Goal: Task Accomplishment & Management: Manage account settings

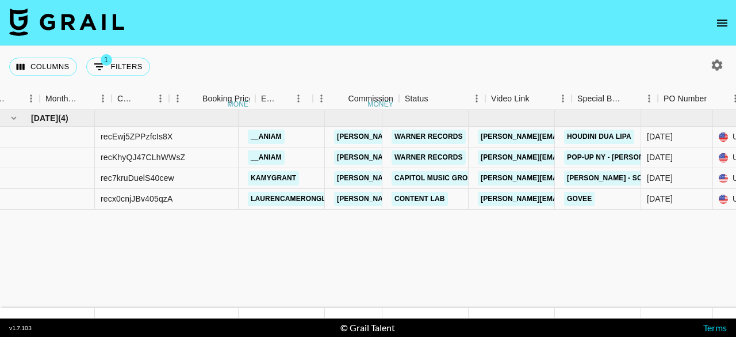
scroll to position [0, 602]
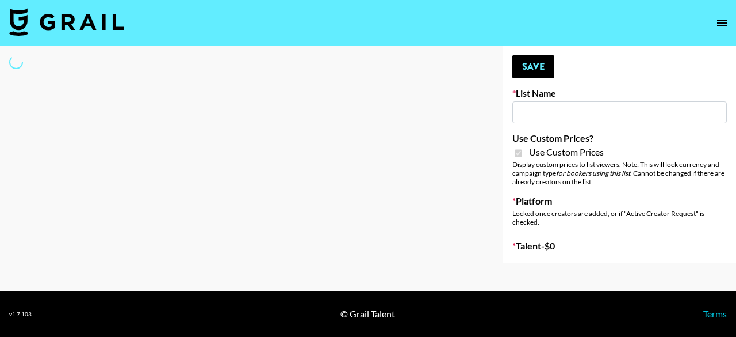
type input "Amaxy Beauty"
checkbox input "true"
select select "Brand"
type input "Sleep & Glow"
checkbox input "true"
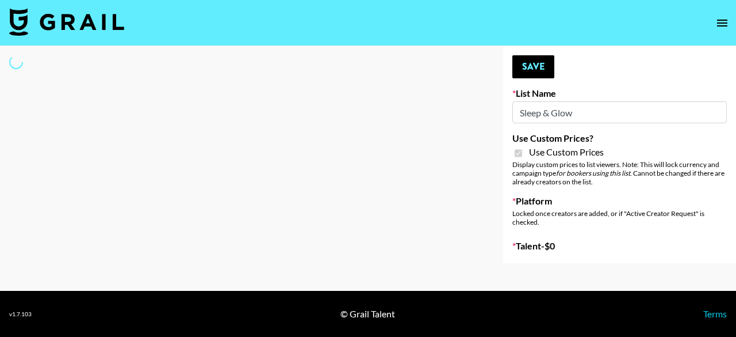
select select "Brand"
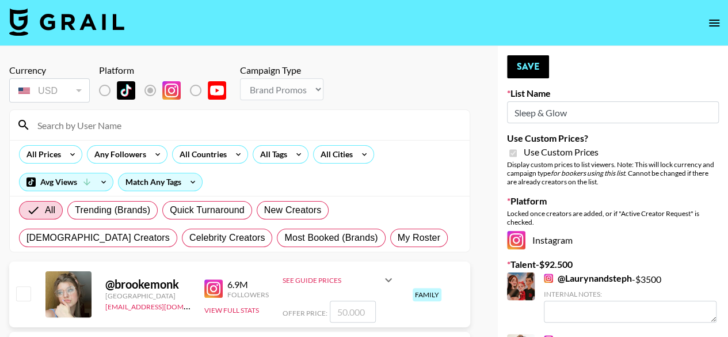
click at [219, 128] on input at bounding box center [246, 125] width 432 height 18
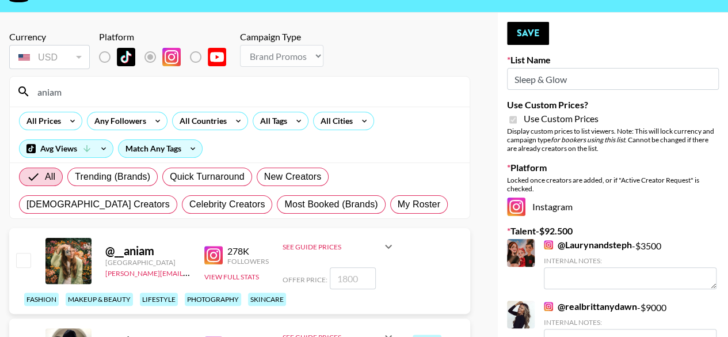
scroll to position [58, 0]
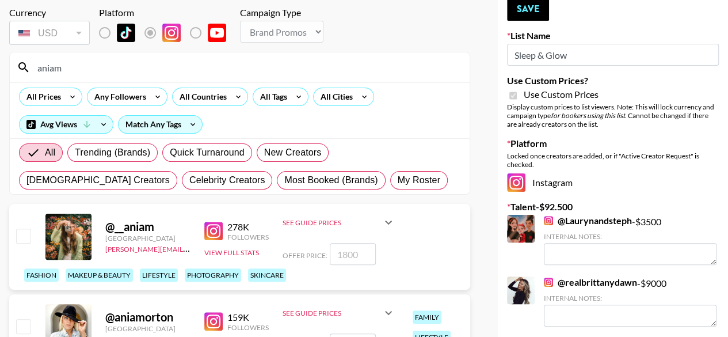
type input "aniam"
click at [20, 235] on input "checkbox" at bounding box center [23, 235] width 14 height 14
checkbox input "true"
type input "1800"
click at [358, 251] on input "1800" at bounding box center [353, 254] width 46 height 22
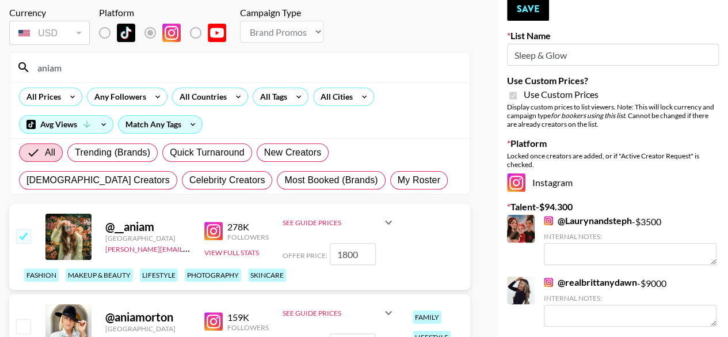
scroll to position [0, 0]
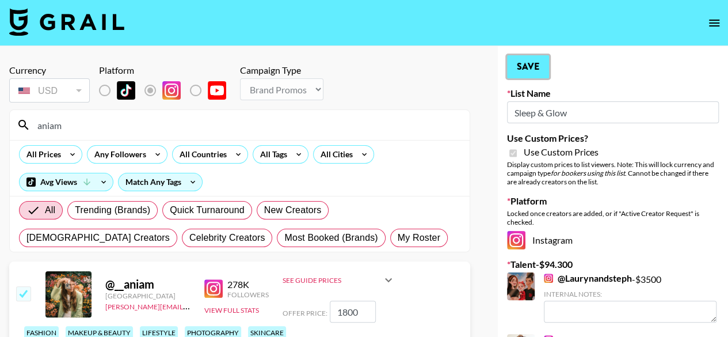
click at [524, 68] on button "Save" at bounding box center [528, 66] width 42 height 23
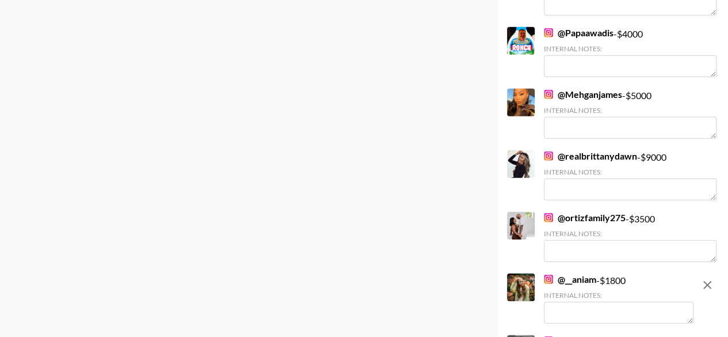
scroll to position [1628, 0]
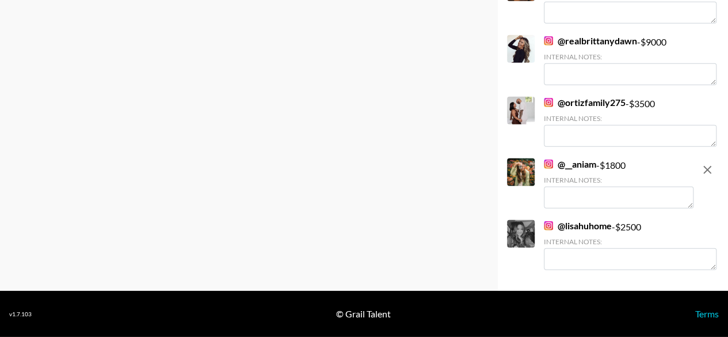
click at [603, 222] on link "@ lisahuhome" at bounding box center [578, 226] width 68 height 12
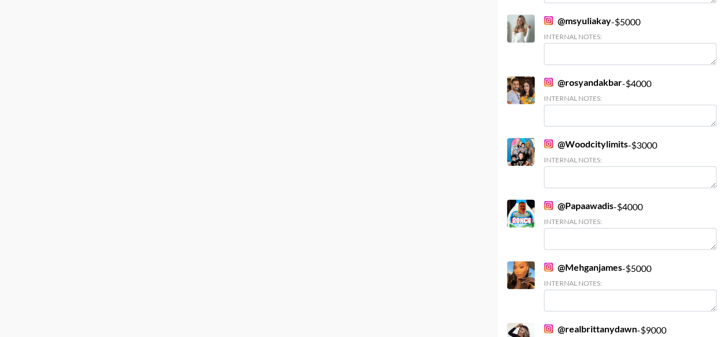
scroll to position [1283, 0]
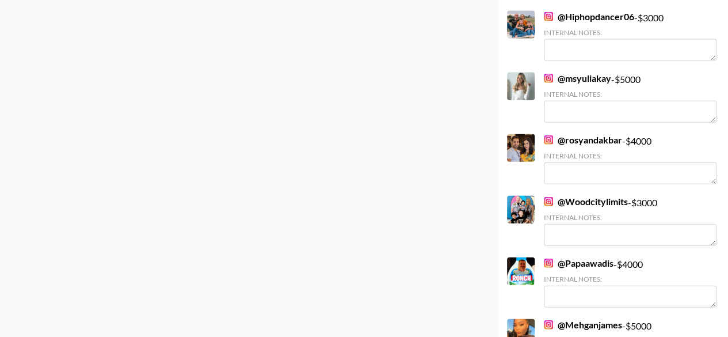
click at [580, 78] on link "@ msyuliakay" at bounding box center [577, 78] width 67 height 12
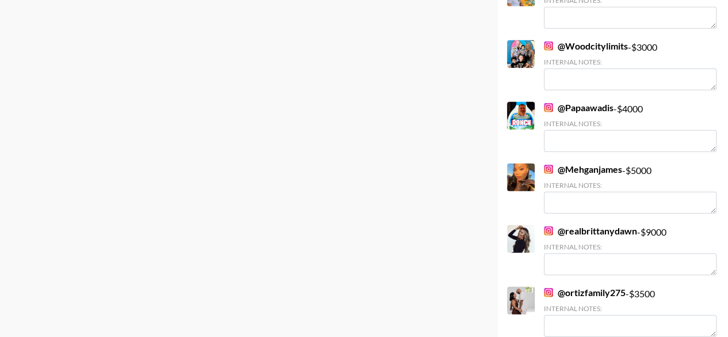
scroll to position [1628, 0]
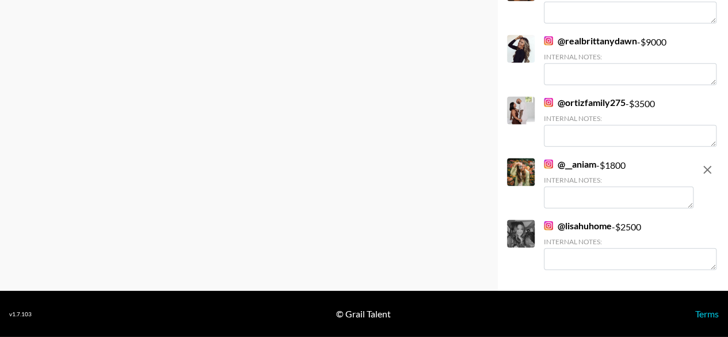
click at [705, 170] on icon "remove" at bounding box center [707, 170] width 14 height 14
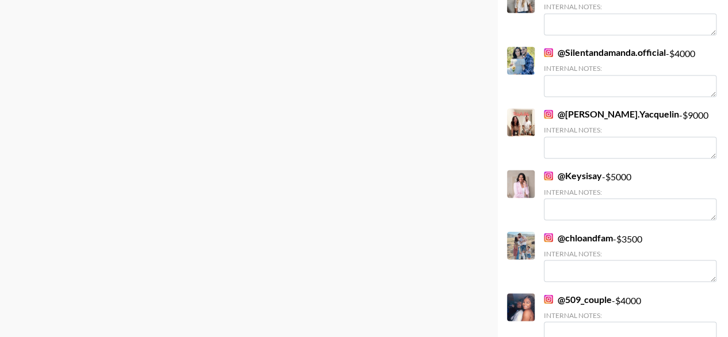
scroll to position [724, 0]
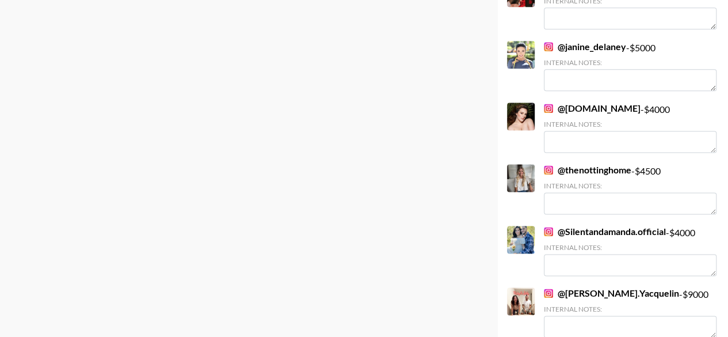
click at [578, 109] on link "@ [DOMAIN_NAME]" at bounding box center [592, 108] width 97 height 12
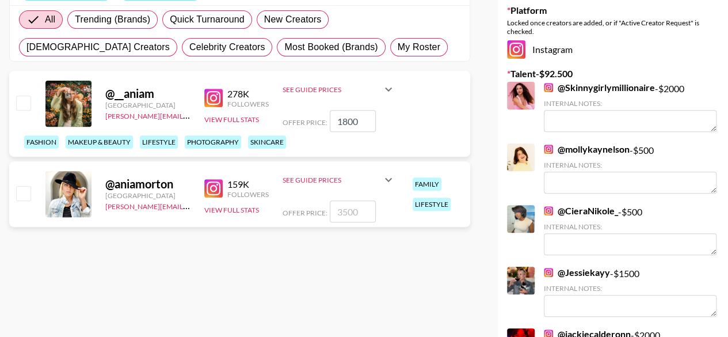
scroll to position [173, 0]
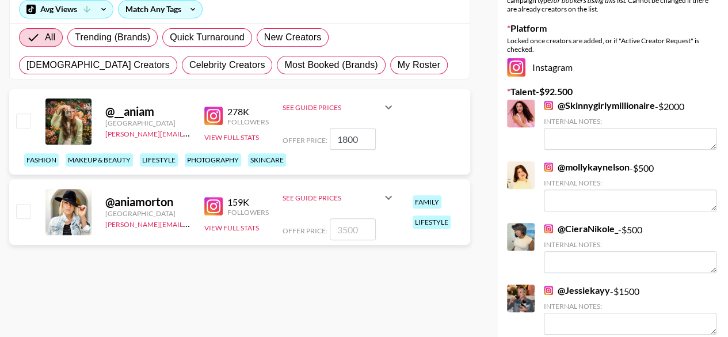
click at [23, 124] on input "checkbox" at bounding box center [23, 120] width 14 height 14
checkbox input "true"
click at [352, 143] on input "1800" at bounding box center [353, 139] width 46 height 22
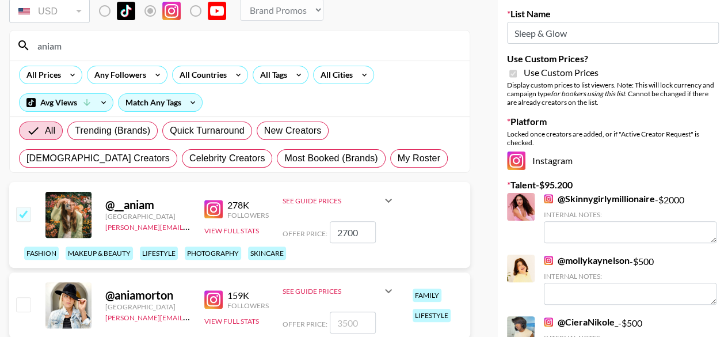
scroll to position [58, 0]
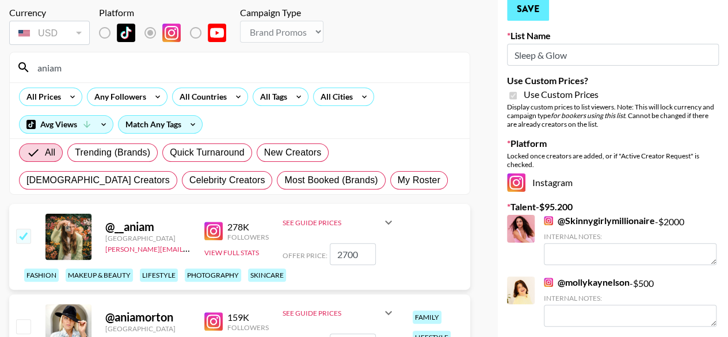
type input "2700"
click at [533, 11] on button "Save" at bounding box center [528, 9] width 42 height 23
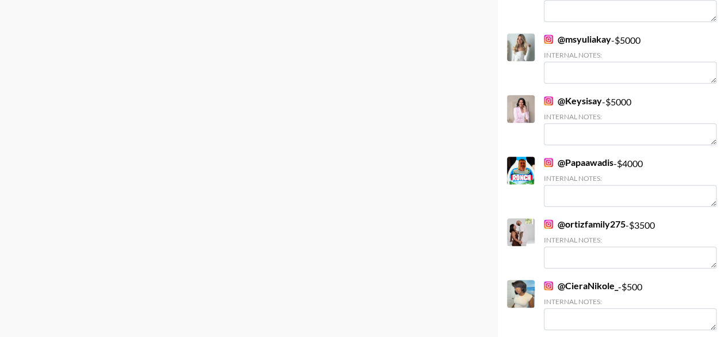
scroll to position [288, 0]
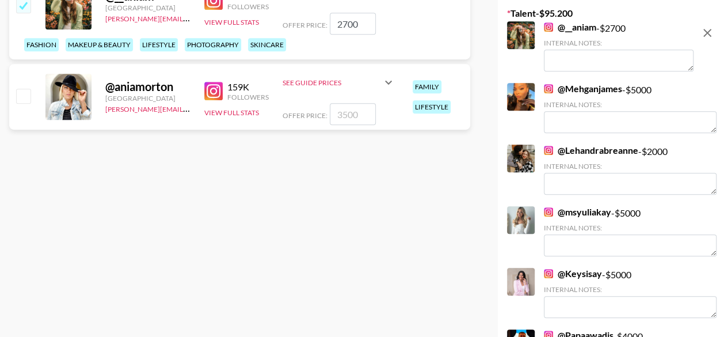
click at [579, 211] on link "@ msyuliakay" at bounding box center [577, 212] width 67 height 12
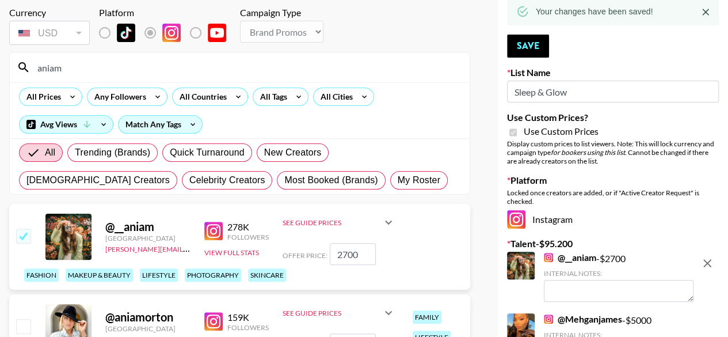
scroll to position [0, 0]
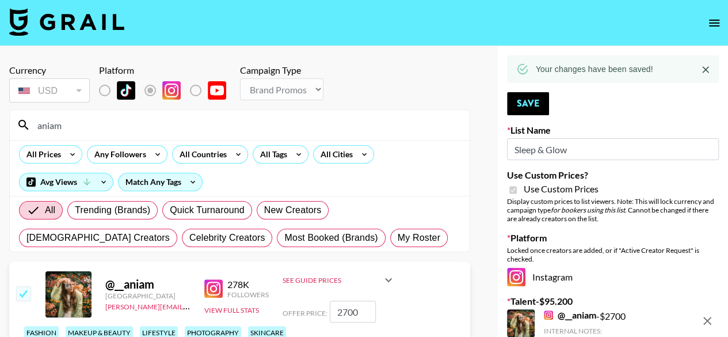
click at [121, 123] on input "aniam" at bounding box center [246, 125] width 432 height 18
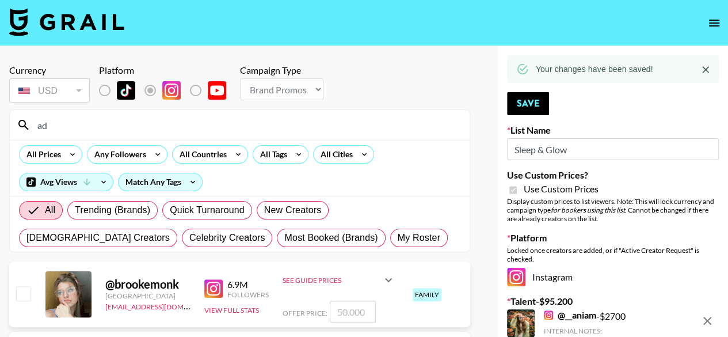
type input "a"
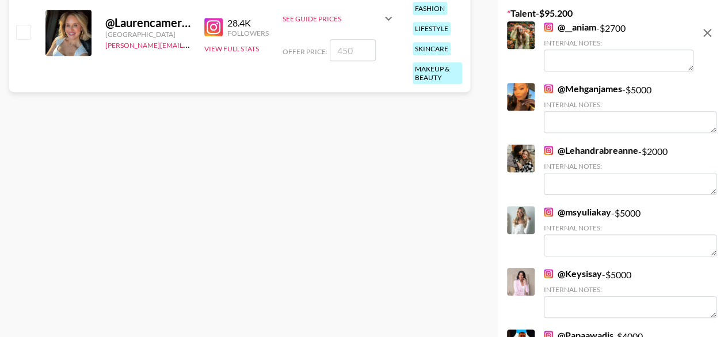
scroll to position [119, 0]
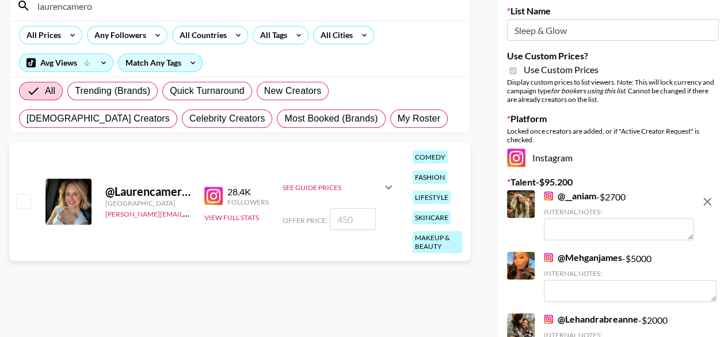
type input "laurencamero"
click at [18, 196] on input "checkbox" at bounding box center [23, 200] width 14 height 14
checkbox input "true"
type input "450"
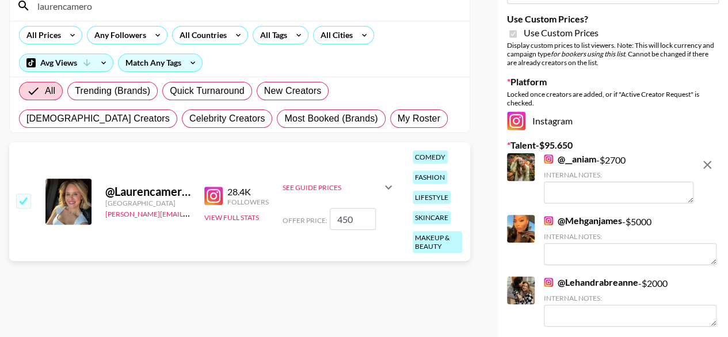
click at [350, 221] on input "450" at bounding box center [353, 219] width 46 height 22
checkbox input "false"
type input "1"
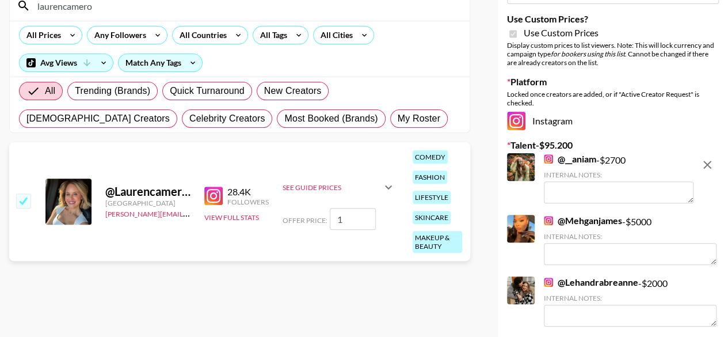
checkbox input "true"
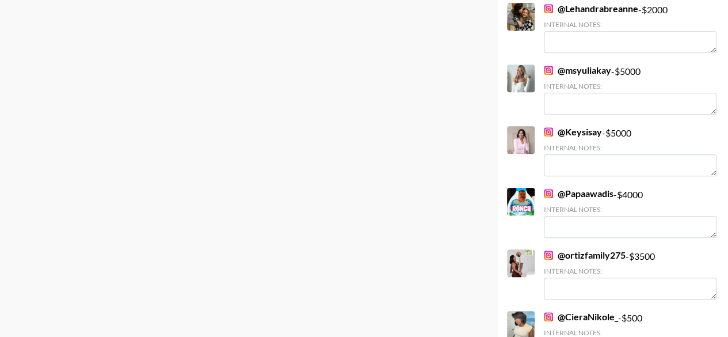
scroll to position [522, 0]
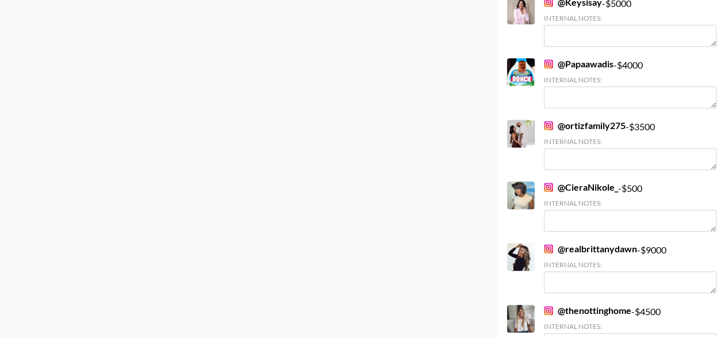
type input "1000"
click at [580, 186] on link "@ CieraNikole_" at bounding box center [581, 187] width 74 height 12
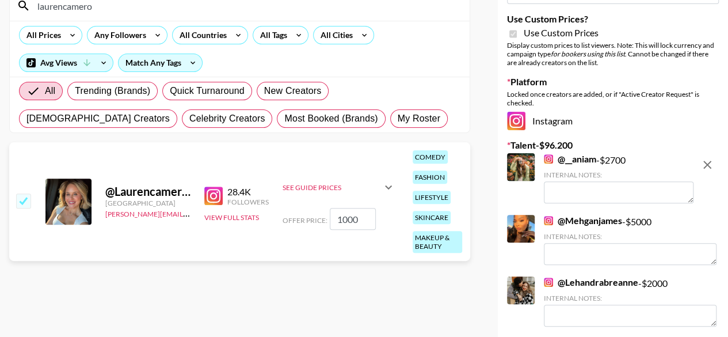
scroll to position [62, 0]
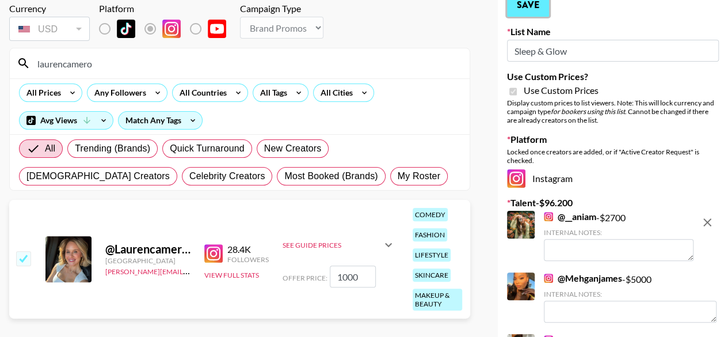
click at [525, 12] on button "Save" at bounding box center [528, 5] width 42 height 23
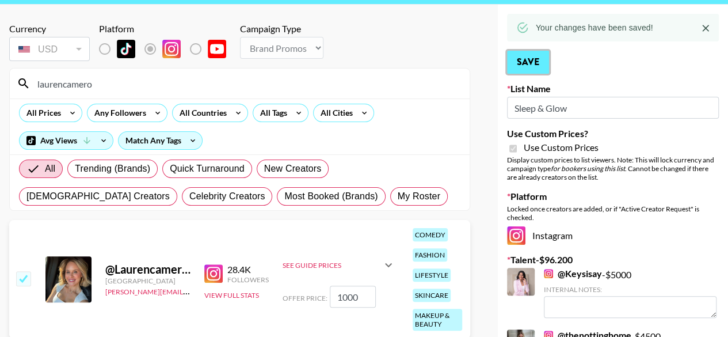
scroll to position [0, 0]
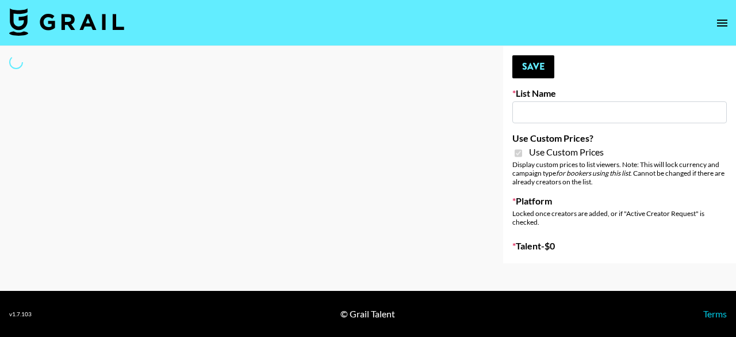
type input "Sleep & Glow"
checkbox input "true"
select select "Brand"
type input "Sleep & Glow"
checkbox input "true"
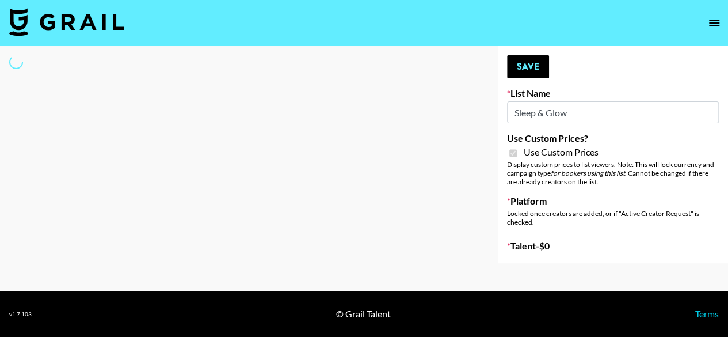
select select "Brand"
type input "Sleep & Glow"
checkbox input "true"
select select "Brand"
type input "Amaxy Beauty"
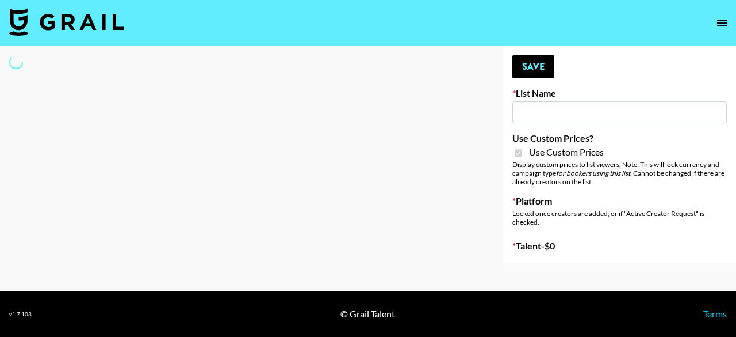
checkbox input "true"
select select "Brand"
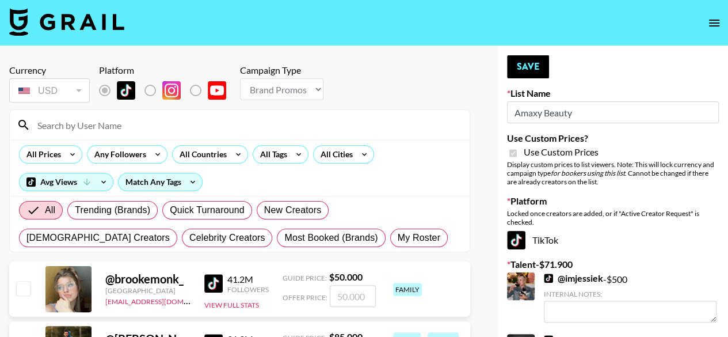
click at [167, 125] on input at bounding box center [246, 125] width 432 height 18
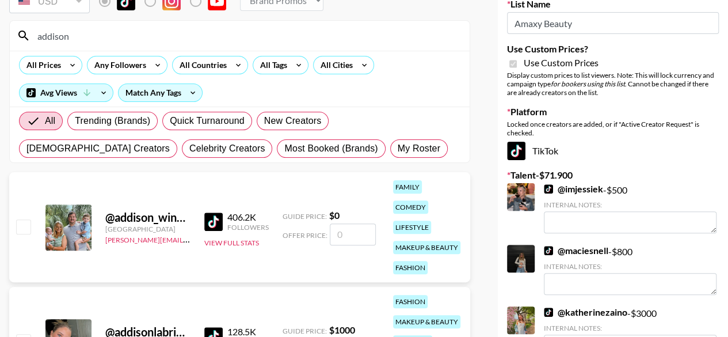
scroll to position [115, 0]
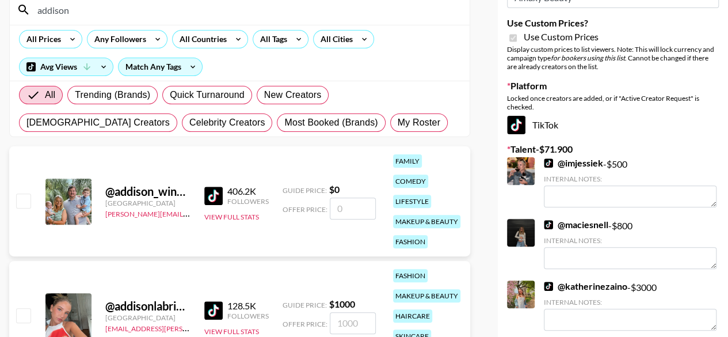
type input "addison"
click at [24, 205] on input "checkbox" at bounding box center [23, 200] width 14 height 14
click at [24, 198] on input "checkbox" at bounding box center [23, 200] width 14 height 14
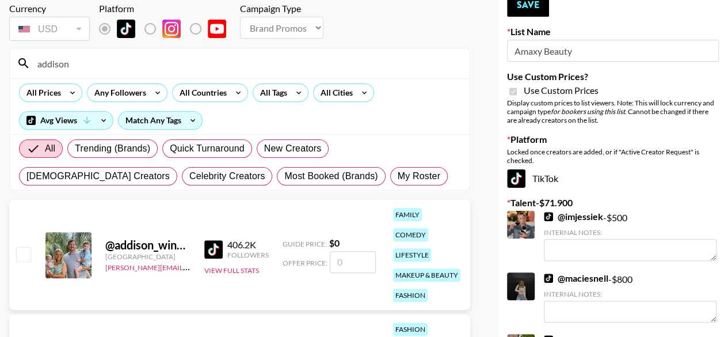
scroll to position [173, 0]
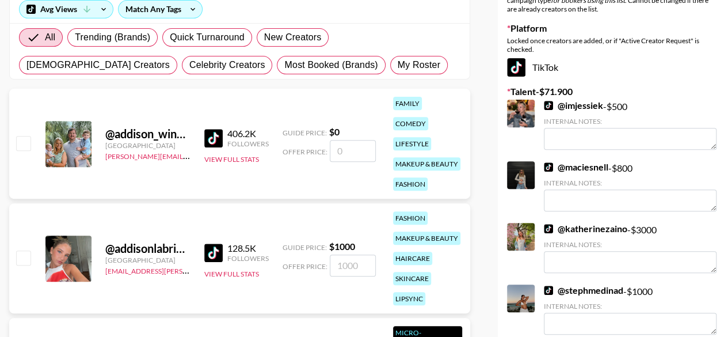
click at [21, 140] on input "checkbox" at bounding box center [23, 143] width 14 height 14
checkbox input "false"
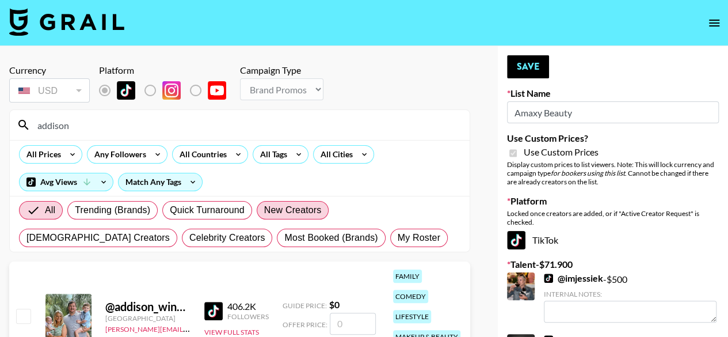
scroll to position [115, 0]
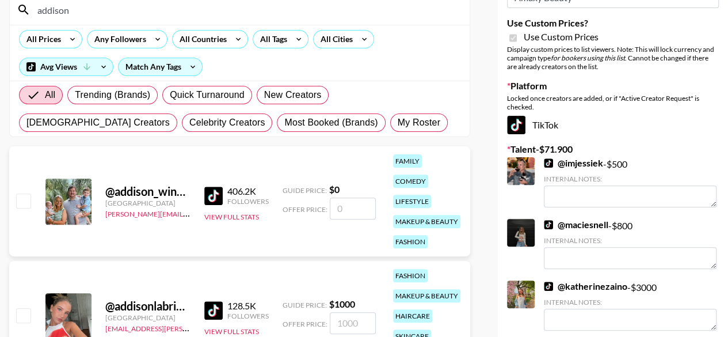
click at [359, 211] on input "number" at bounding box center [353, 208] width 46 height 22
type input "1"
checkbox input "true"
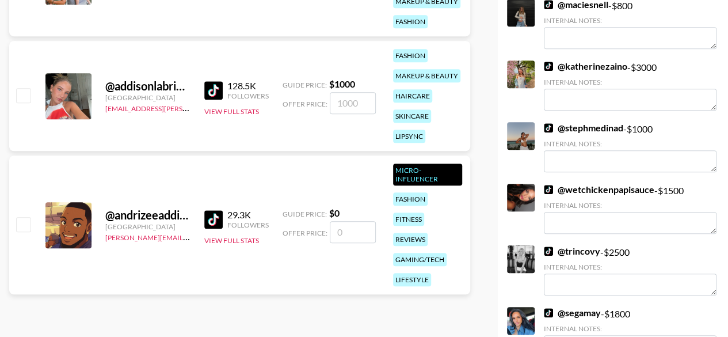
scroll to position [345, 0]
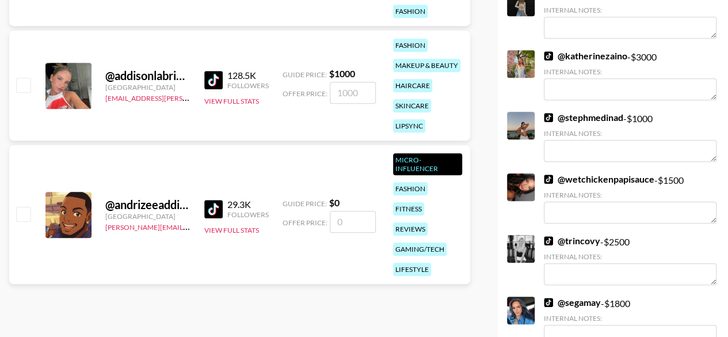
type input "1500"
click at [571, 121] on link "@ stephmedinad" at bounding box center [583, 118] width 79 height 12
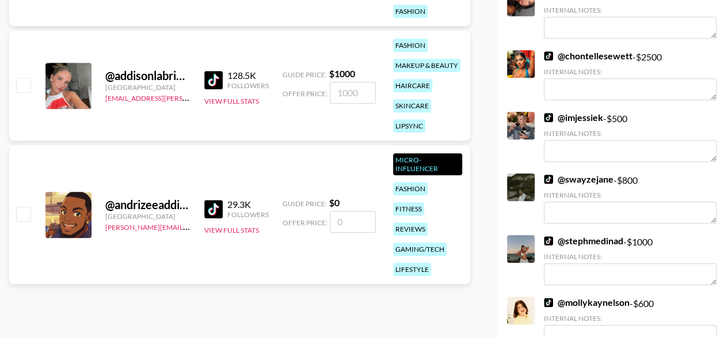
checkbox input "false"
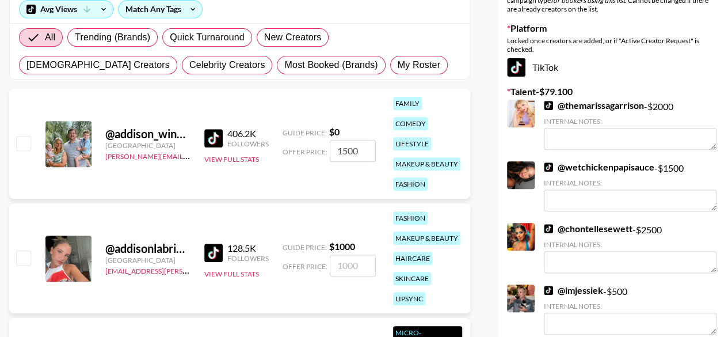
click at [360, 149] on input "1500" at bounding box center [353, 151] width 46 height 22
type input "1"
checkbox input "true"
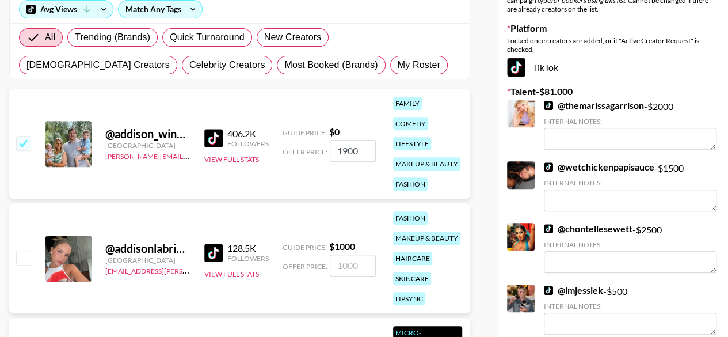
type input "1900"
click at [575, 169] on link "@ wetchickenpapisauce" at bounding box center [599, 167] width 110 height 12
click at [607, 103] on link "@ themarissagarrison" at bounding box center [594, 106] width 100 height 12
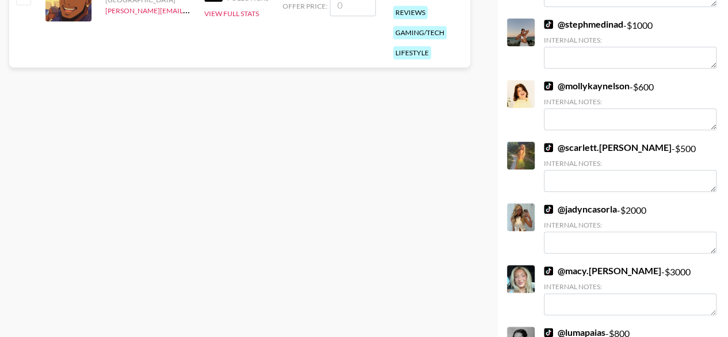
scroll to position [575, 0]
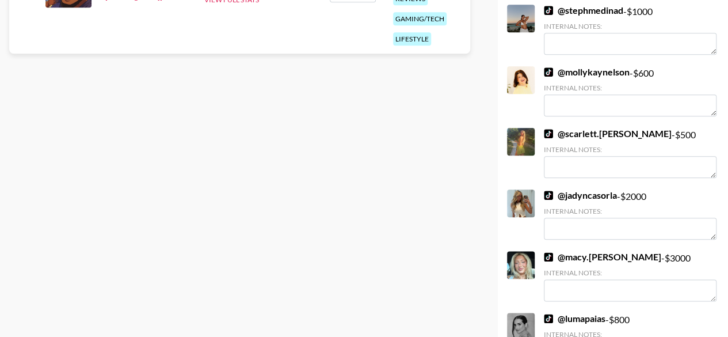
click at [594, 194] on link "@ jadyncasorla" at bounding box center [580, 195] width 73 height 12
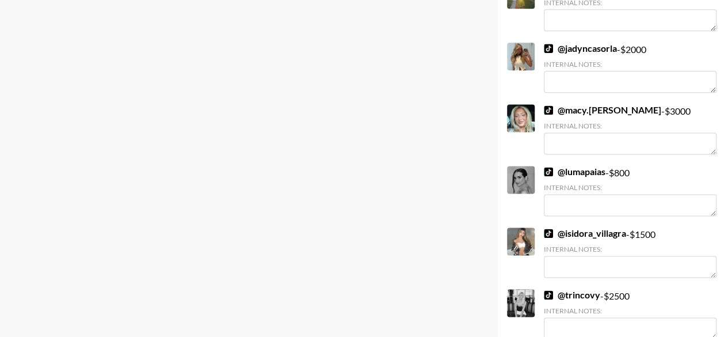
scroll to position [748, 0]
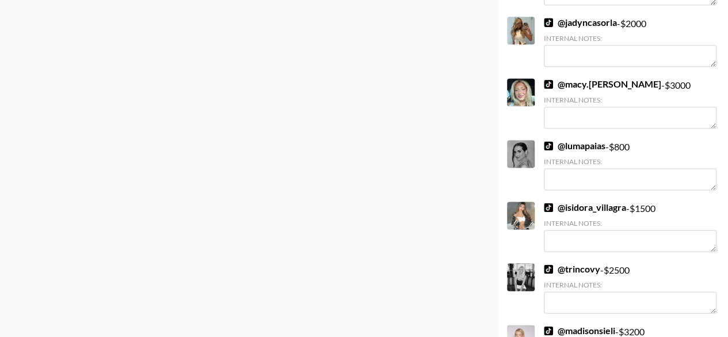
click at [574, 87] on link "@ macy.loe" at bounding box center [602, 84] width 117 height 12
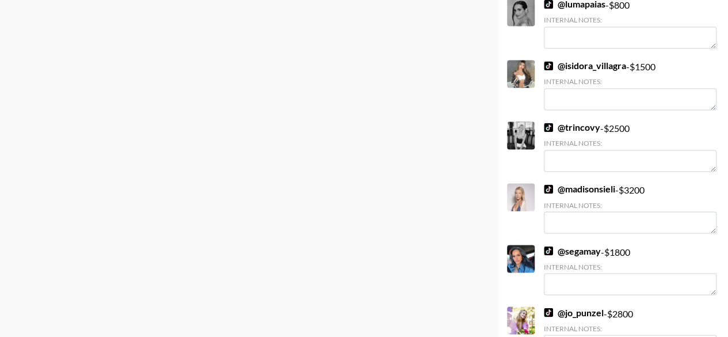
scroll to position [921, 0]
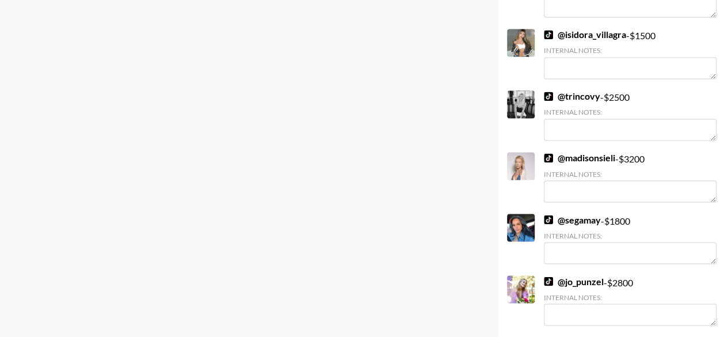
click at [586, 95] on link "@ trincovy" at bounding box center [572, 96] width 56 height 12
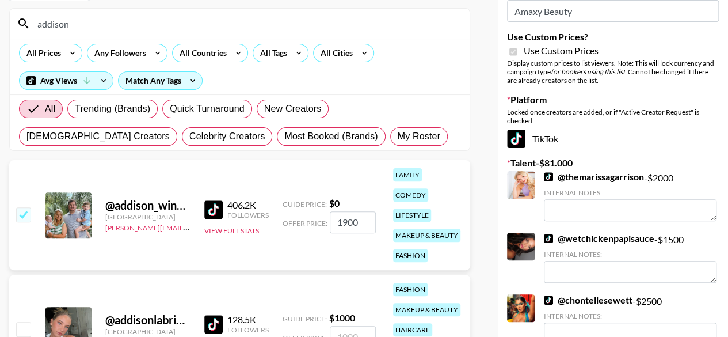
scroll to position [173, 0]
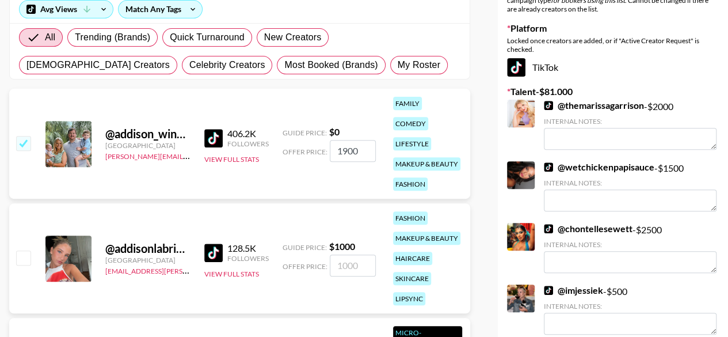
click at [20, 143] on input "checkbox" at bounding box center [23, 143] width 14 height 14
checkbox input "false"
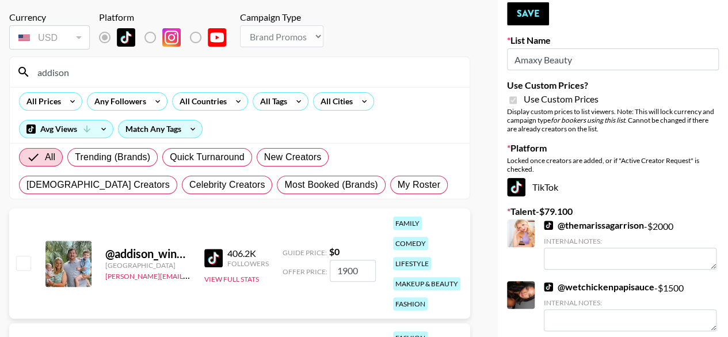
scroll to position [0, 0]
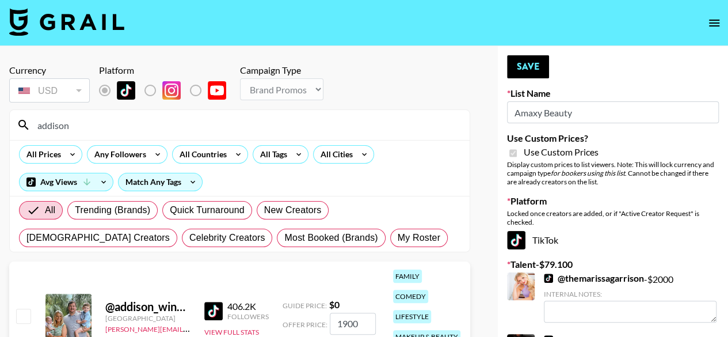
click at [107, 126] on input "addison" at bounding box center [246, 125] width 432 height 18
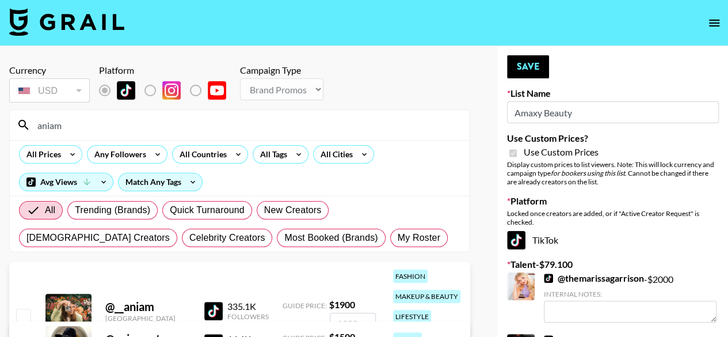
type input "aniam"
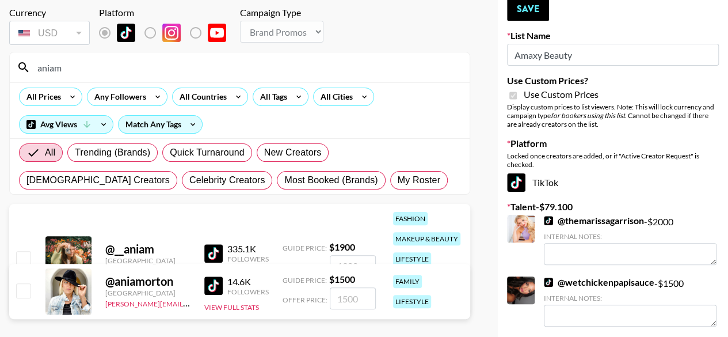
scroll to position [173, 0]
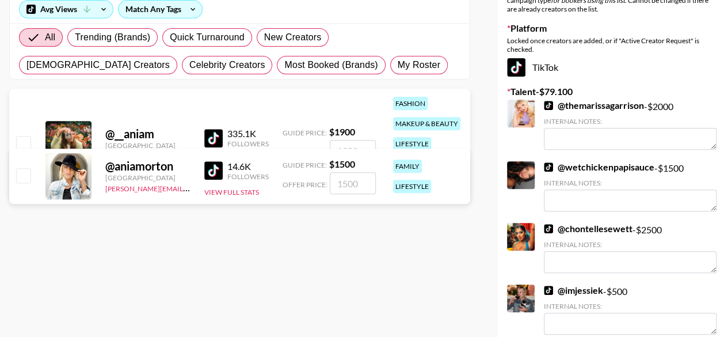
click at [24, 143] on input "checkbox" at bounding box center [23, 143] width 14 height 14
checkbox input "true"
click at [346, 146] on input "1900" at bounding box center [353, 151] width 46 height 22
click at [360, 146] on input "1900" at bounding box center [353, 151] width 46 height 22
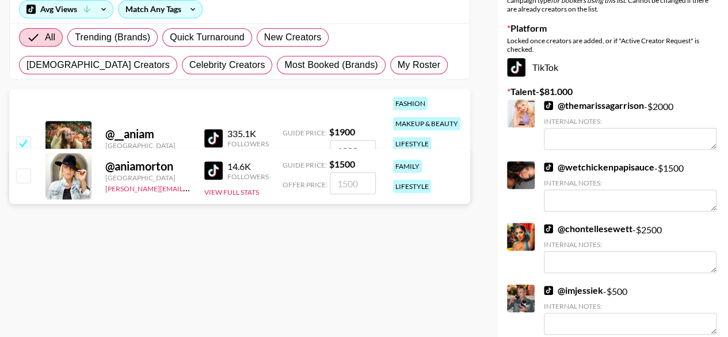
click at [360, 146] on input "1900" at bounding box center [353, 151] width 46 height 22
click at [615, 225] on link "@ chontellesewett" at bounding box center [588, 229] width 89 height 12
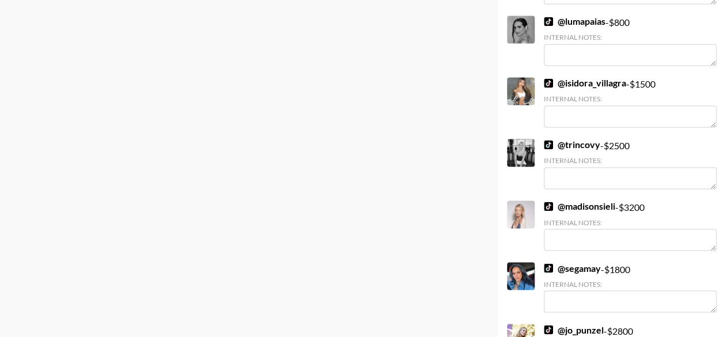
scroll to position [978, 0]
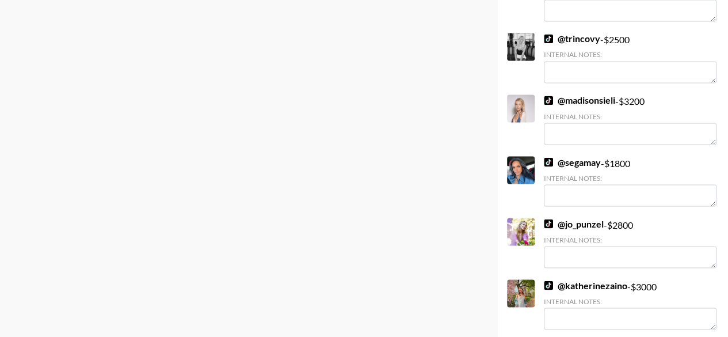
click at [590, 227] on link "@ jo_punzel" at bounding box center [574, 223] width 60 height 12
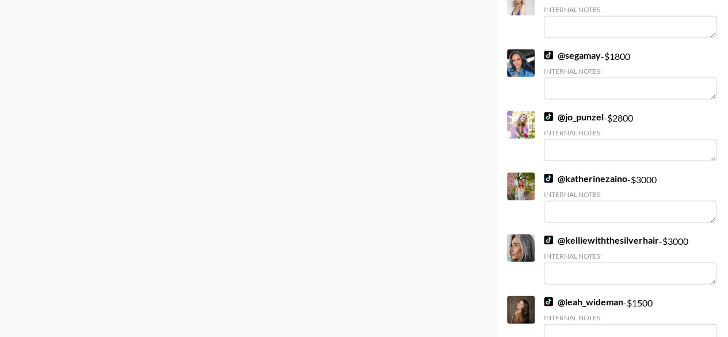
scroll to position [1151, 0]
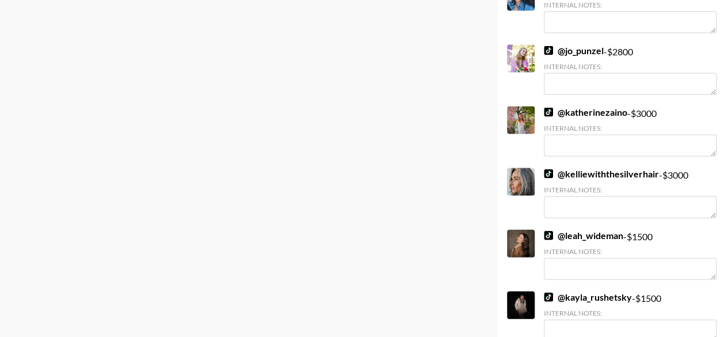
click at [610, 174] on link "@ kelliewiththesilverhair" at bounding box center [601, 174] width 115 height 12
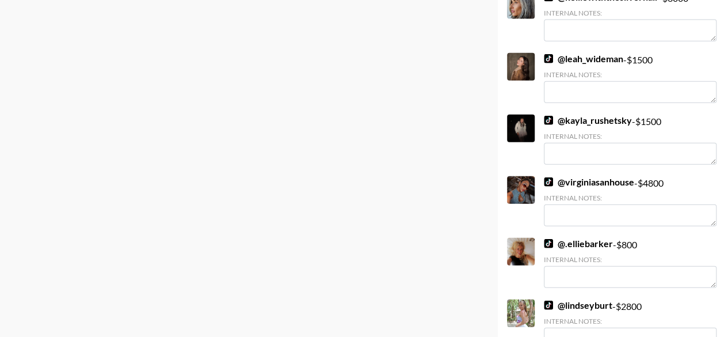
scroll to position [1381, 0]
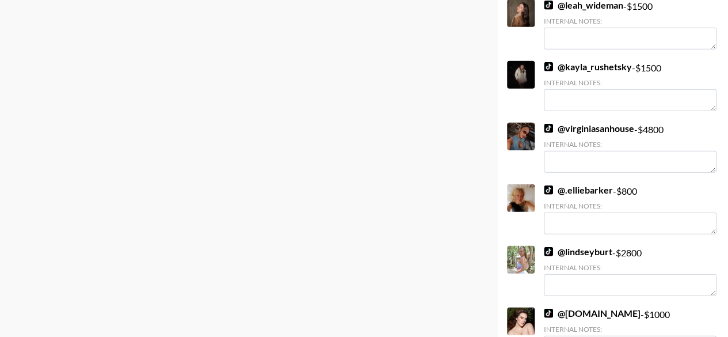
click at [578, 131] on link "@ virginiasanhouse" at bounding box center [589, 129] width 90 height 12
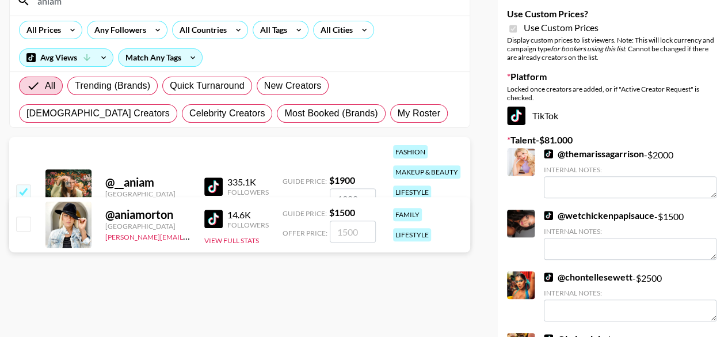
scroll to position [173, 0]
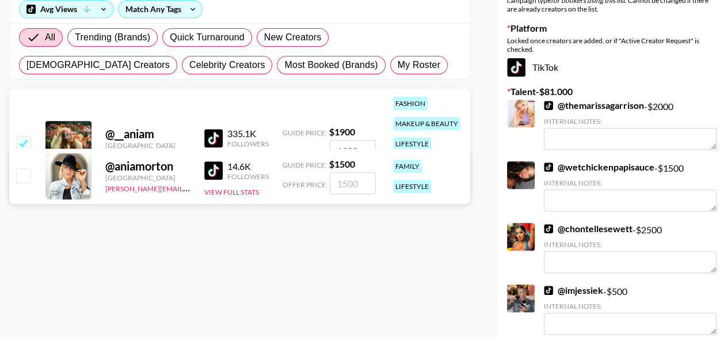
click at [365, 142] on input "1900" at bounding box center [353, 151] width 46 height 22
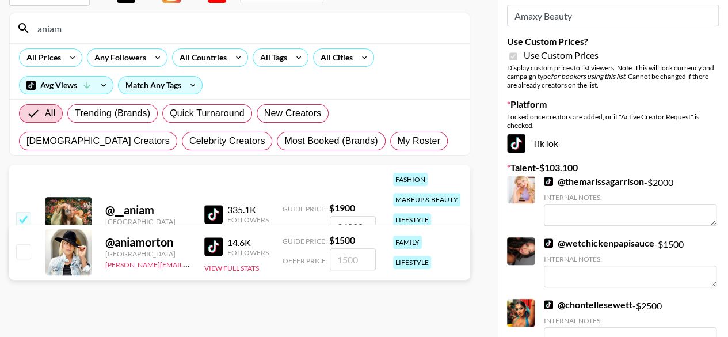
scroll to position [115, 0]
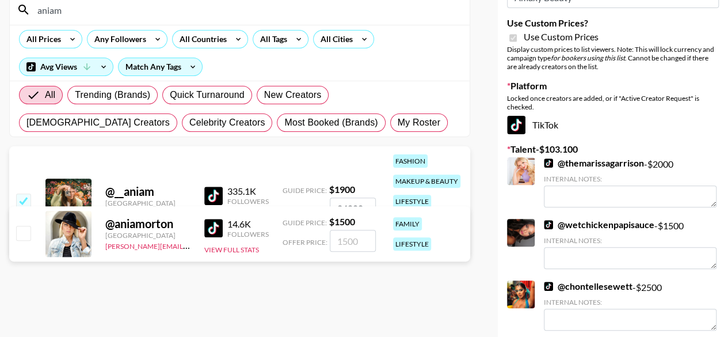
click at [361, 202] on input "24000" at bounding box center [353, 208] width 46 height 22
click at [360, 202] on input "24000" at bounding box center [353, 208] width 46 height 22
type input "24000"
click at [102, 18] on input "aniam" at bounding box center [246, 10] width 432 height 18
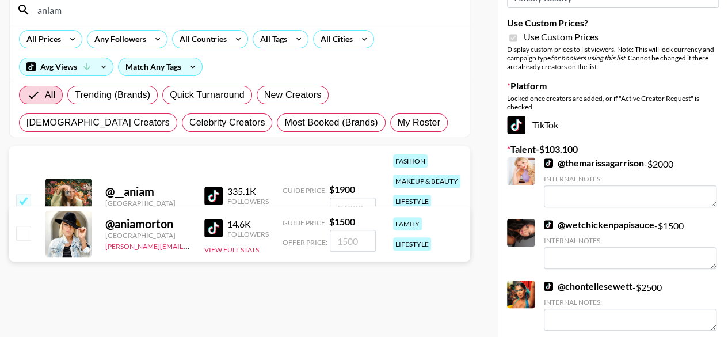
click at [36, 11] on input "aniam" at bounding box center [246, 10] width 432 height 18
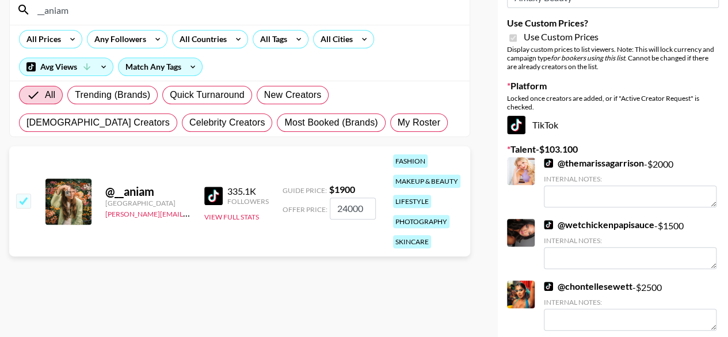
type input "__aniam"
click at [362, 205] on input "24000" at bounding box center [353, 208] width 46 height 22
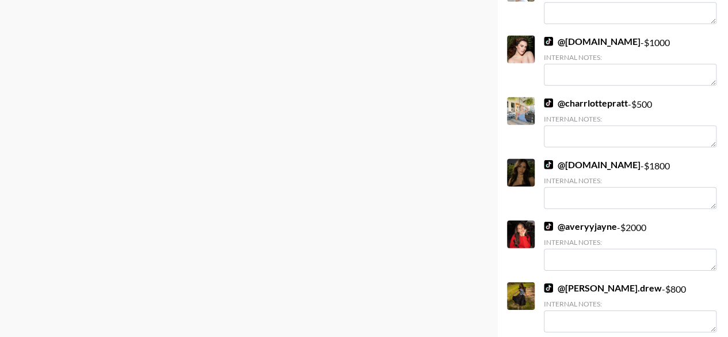
scroll to position [1668, 0]
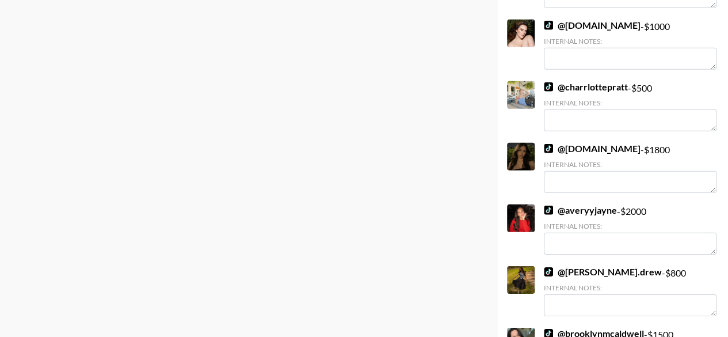
click at [598, 213] on link "@ averyyjayne" at bounding box center [580, 210] width 73 height 12
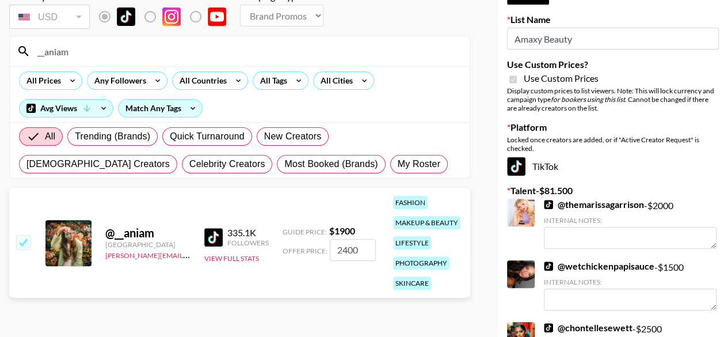
scroll to position [115, 0]
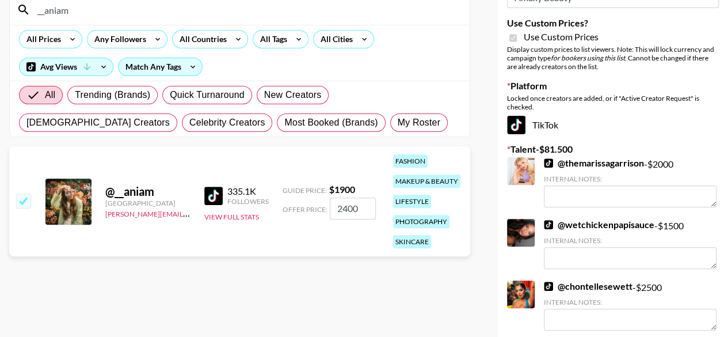
drag, startPoint x: 357, startPoint y: 208, endPoint x: 325, endPoint y: 207, distance: 31.7
click at [325, 207] on div "Offer Price: 2400" at bounding box center [328, 208] width 93 height 22
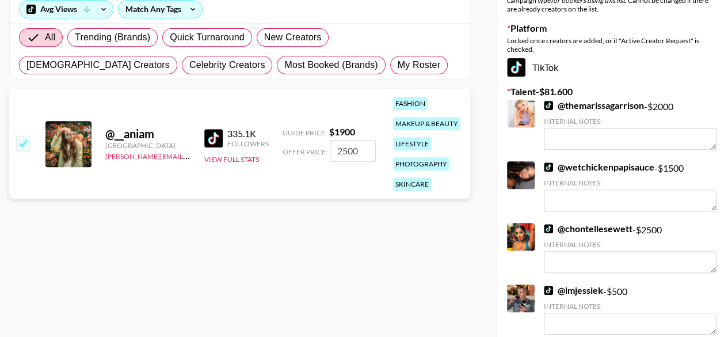
type input "2500"
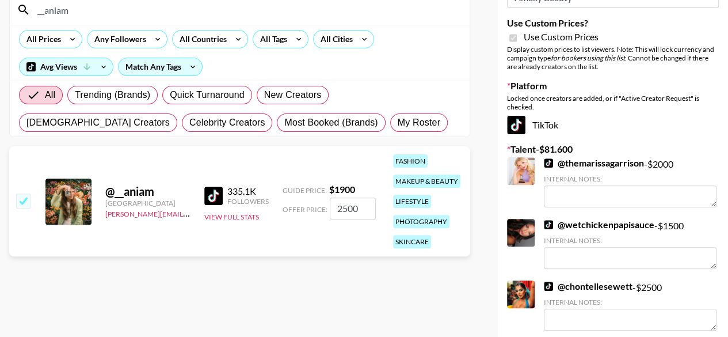
scroll to position [0, 0]
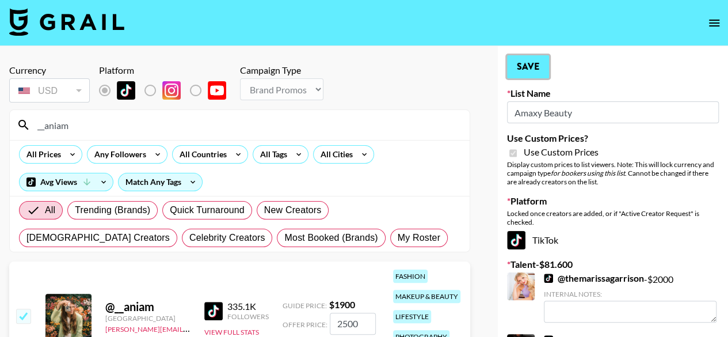
click at [537, 75] on button "Save" at bounding box center [528, 66] width 42 height 23
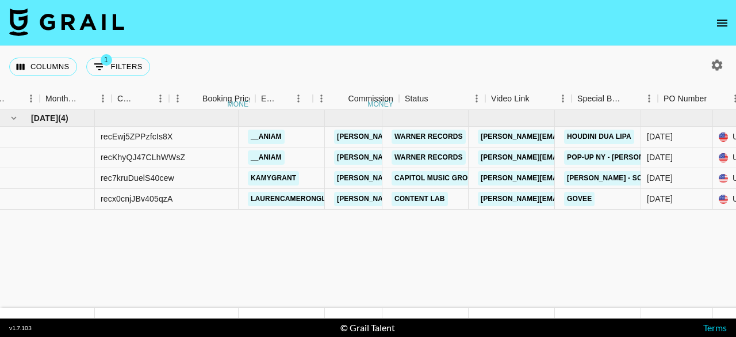
scroll to position [0, 602]
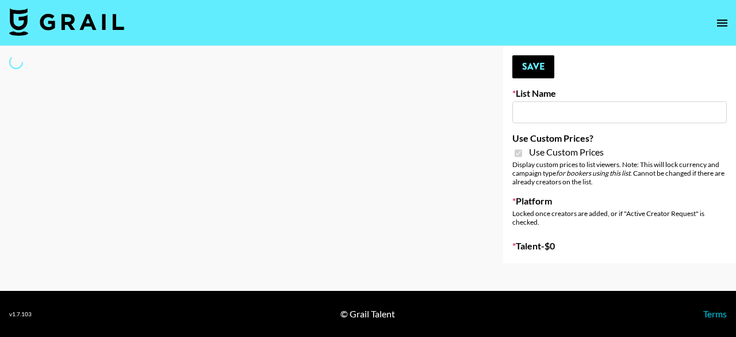
type input "Amaxy Beauty"
checkbox input "true"
select select "Brand"
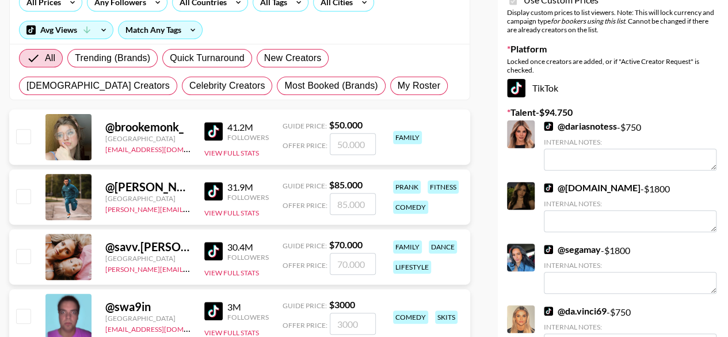
scroll to position [230, 0]
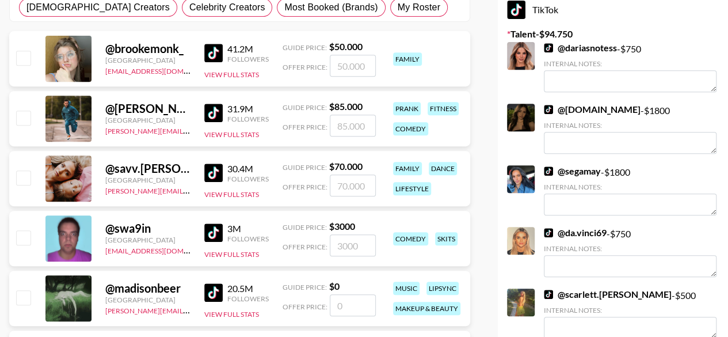
click at [586, 234] on link "@ da.vinci69" at bounding box center [575, 233] width 63 height 12
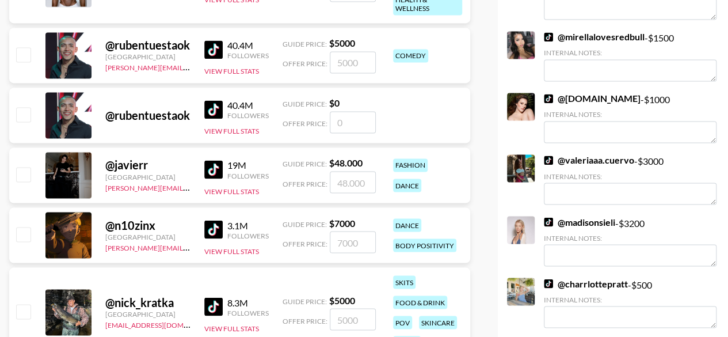
scroll to position [921, 0]
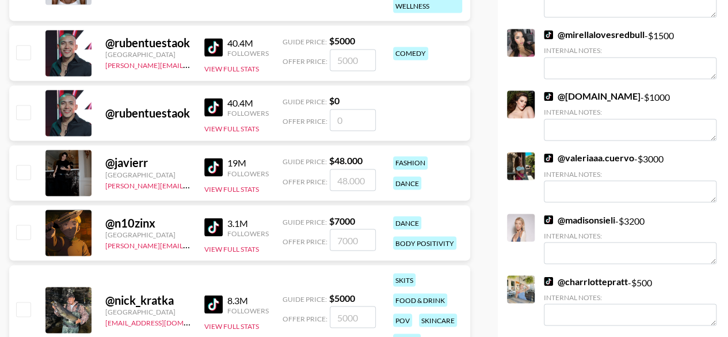
click at [592, 156] on link "@ valeriaaa.cuervo" at bounding box center [589, 158] width 90 height 12
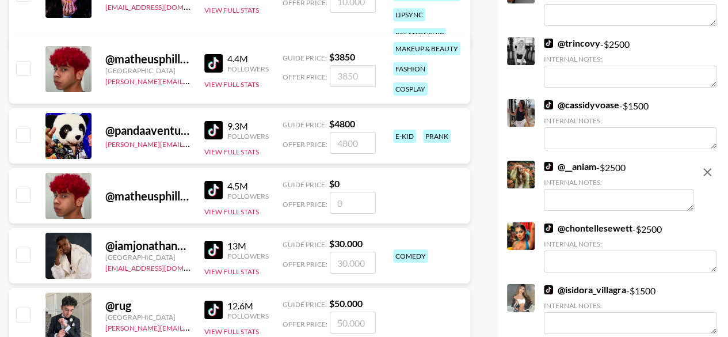
scroll to position [2071, 0]
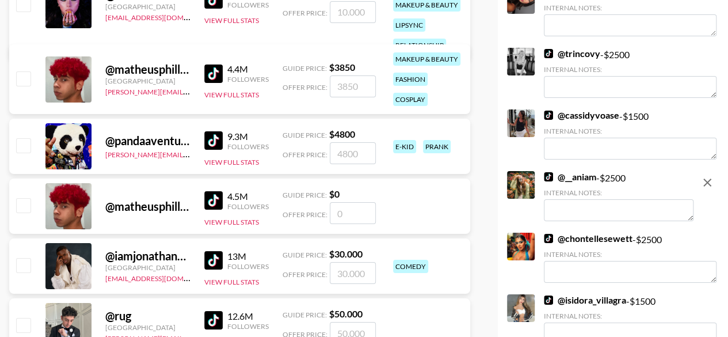
click at [589, 205] on textarea at bounding box center [619, 210] width 150 height 22
click at [604, 195] on div "Internal Notes:" at bounding box center [619, 192] width 150 height 9
